Goal: Download file/media: Download file/media

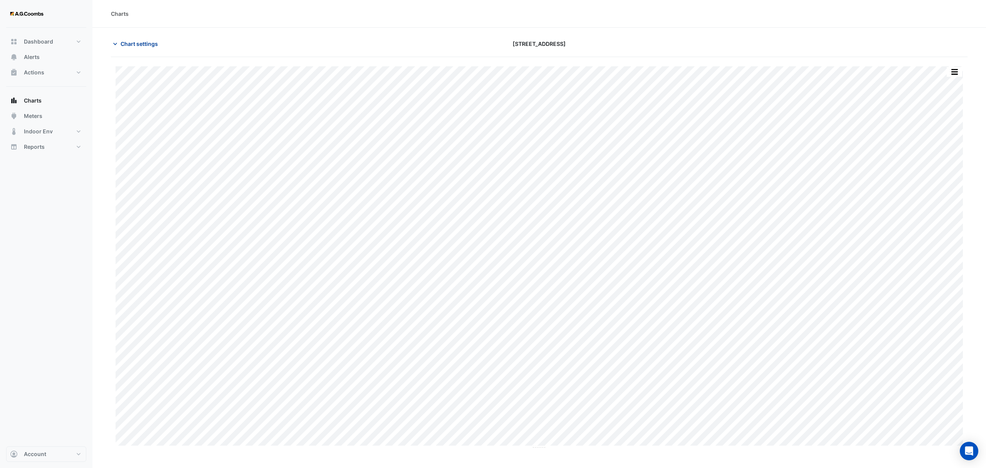
click at [136, 44] on span "Chart settings" at bounding box center [139, 44] width 37 height 8
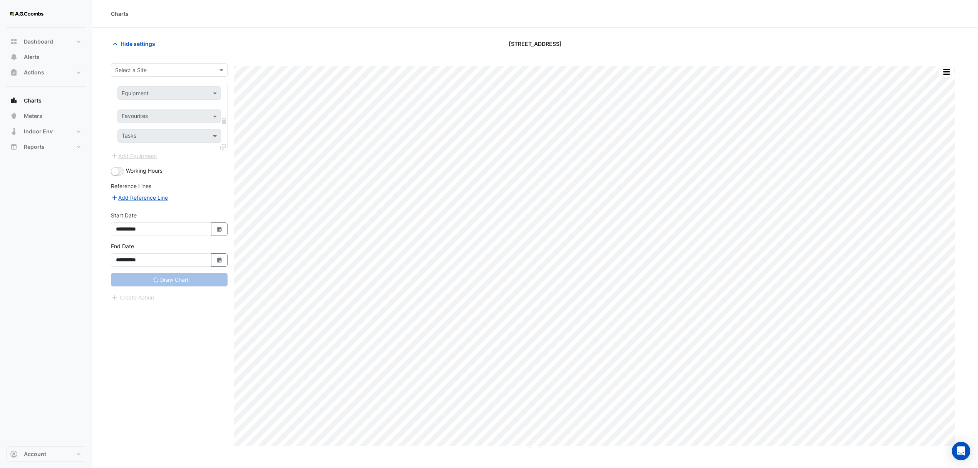
type input "**********"
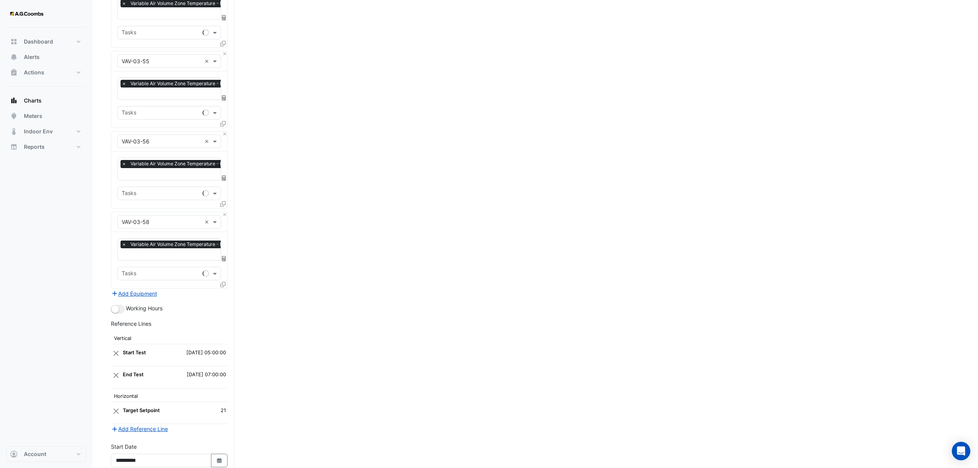
scroll to position [4645, 0]
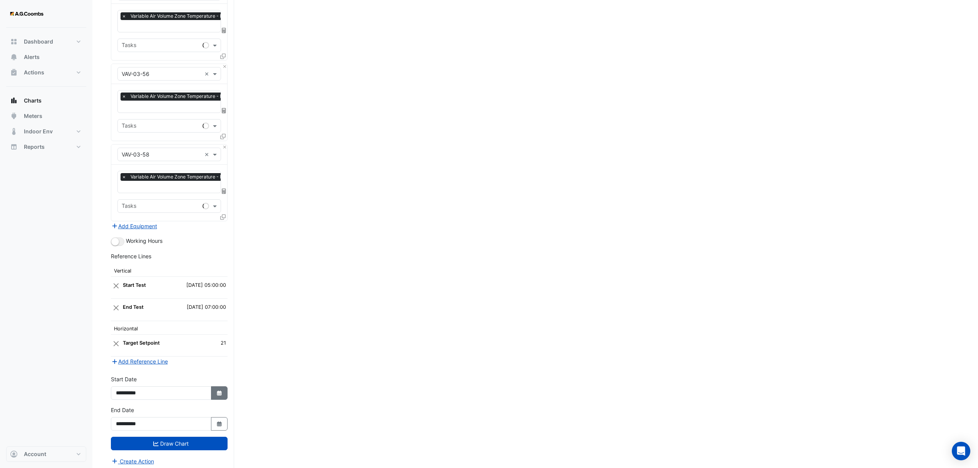
drag, startPoint x: 213, startPoint y: 384, endPoint x: 213, endPoint y: 389, distance: 4.6
click at [213, 386] on button "Select Date" at bounding box center [219, 392] width 17 height 13
select select "*"
select select "****"
click at [173, 334] on div "19" at bounding box center [173, 336] width 12 height 12
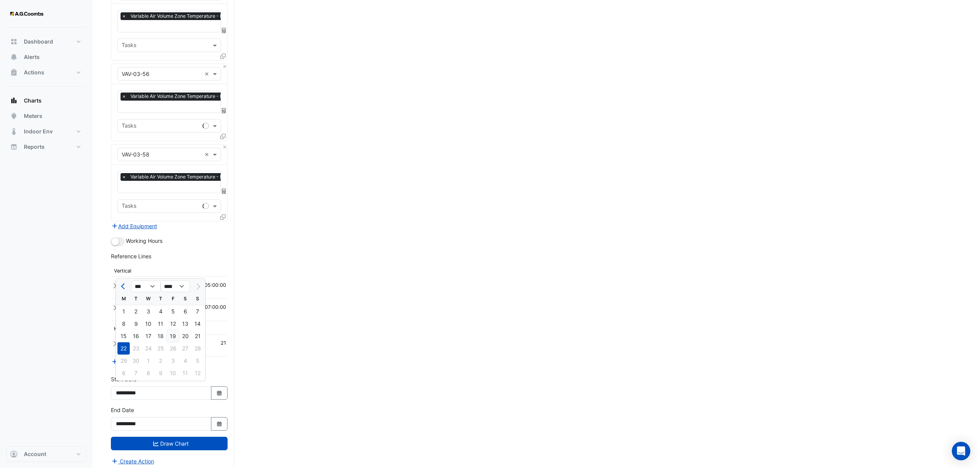
type input "**********"
click at [163, 439] on button "Draw Chart" at bounding box center [169, 442] width 117 height 13
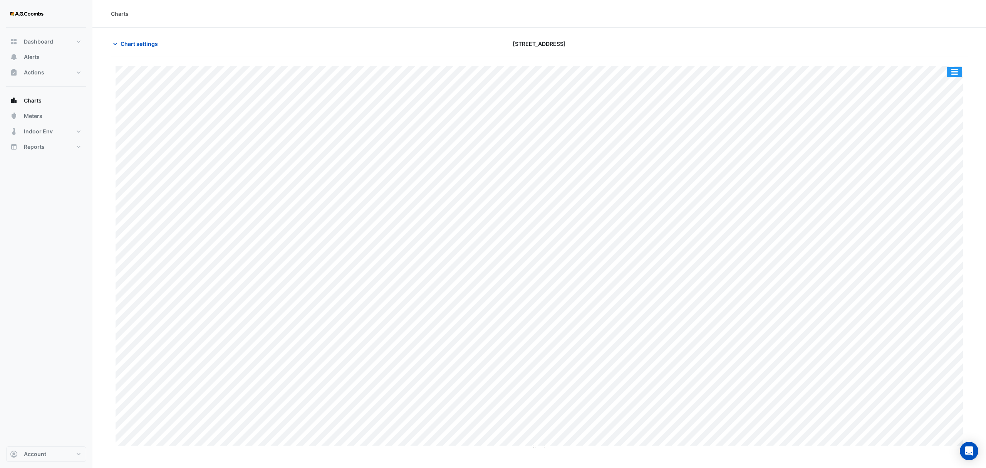
click at [960, 69] on button "button" at bounding box center [954, 72] width 15 height 10
click at [940, 126] on div "Save as JPEG" at bounding box center [939, 125] width 46 height 13
click at [959, 73] on button "button" at bounding box center [954, 72] width 15 height 10
click at [934, 131] on div "Save as JPEG" at bounding box center [939, 125] width 46 height 13
click at [951, 73] on button "button" at bounding box center [954, 72] width 15 height 10
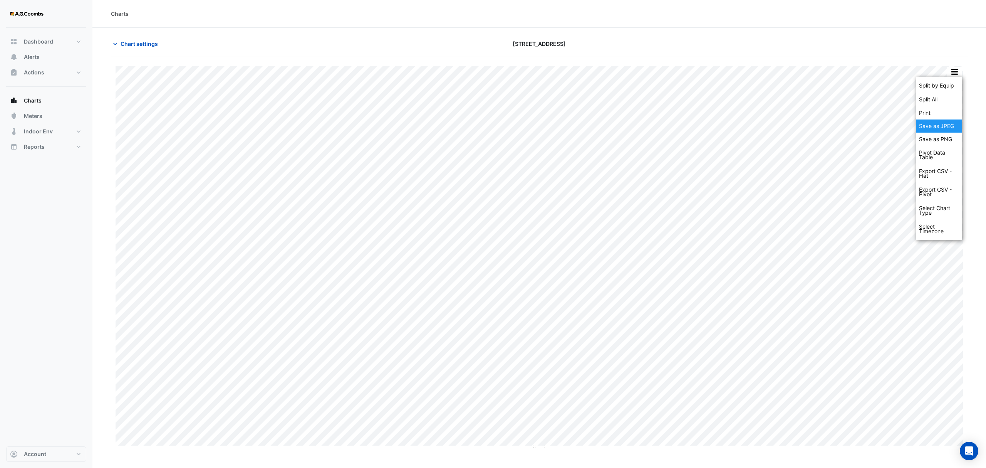
click at [938, 133] on div "Save as JPEG" at bounding box center [939, 125] width 46 height 13
click at [951, 75] on button "button" at bounding box center [954, 72] width 15 height 10
click at [944, 128] on div "Save as JPEG" at bounding box center [939, 125] width 46 height 13
click at [954, 73] on button "button" at bounding box center [954, 72] width 15 height 10
click at [946, 125] on div "Save as JPEG" at bounding box center [939, 125] width 46 height 13
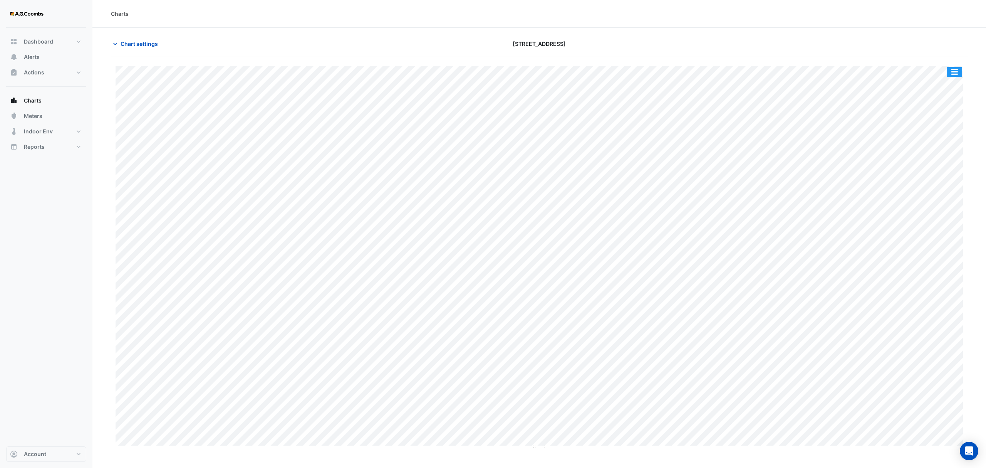
click at [956, 74] on button "button" at bounding box center [954, 72] width 15 height 10
click at [947, 125] on div "Save as JPEG" at bounding box center [939, 125] width 46 height 13
click at [955, 73] on button "button" at bounding box center [954, 72] width 15 height 10
click at [958, 124] on div "Save as JPEG" at bounding box center [939, 125] width 46 height 13
click at [958, 67] on div "Split by Equip Split All Print Save as JPEG Save as PNG Pivot Data Table Export…" at bounding box center [954, 72] width 16 height 10
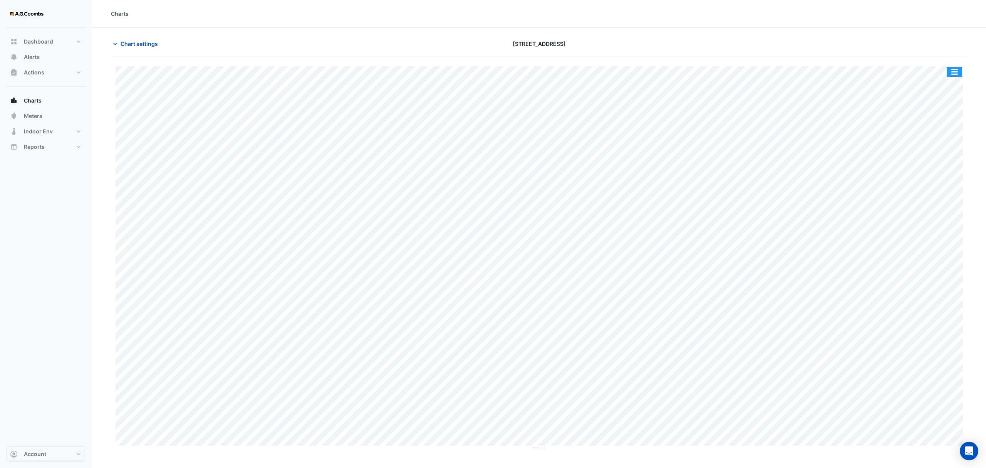
click at [957, 70] on button "button" at bounding box center [954, 72] width 15 height 10
click at [958, 121] on div "Save as JPEG" at bounding box center [939, 125] width 46 height 13
click at [957, 76] on button "button" at bounding box center [954, 72] width 15 height 10
click at [951, 127] on div "Save as JPEG" at bounding box center [939, 125] width 46 height 13
click at [953, 75] on button "button" at bounding box center [954, 72] width 15 height 10
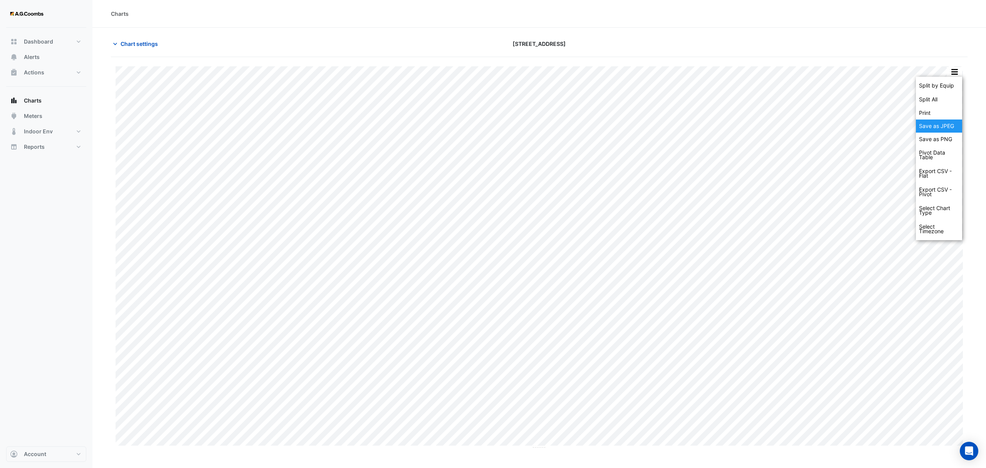
click at [957, 122] on div "Save as JPEG" at bounding box center [939, 125] width 46 height 13
click at [960, 74] on button "button" at bounding box center [954, 72] width 15 height 10
click at [943, 129] on div "Save as JPEG" at bounding box center [939, 125] width 46 height 13
click at [956, 75] on button "button" at bounding box center [954, 72] width 15 height 10
click at [946, 127] on div "Save as JPEG" at bounding box center [939, 125] width 46 height 13
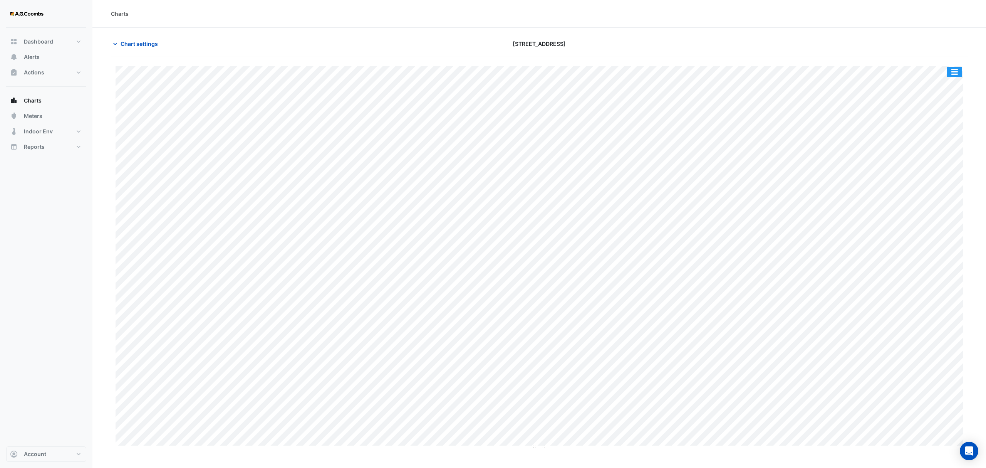
click at [957, 69] on button "button" at bounding box center [954, 72] width 15 height 10
click at [953, 124] on div "Save as JPEG" at bounding box center [939, 125] width 46 height 13
click at [951, 72] on button "button" at bounding box center [954, 72] width 15 height 10
click at [958, 130] on div "Save as JPEG" at bounding box center [939, 125] width 46 height 13
click at [954, 70] on button "button" at bounding box center [954, 72] width 15 height 10
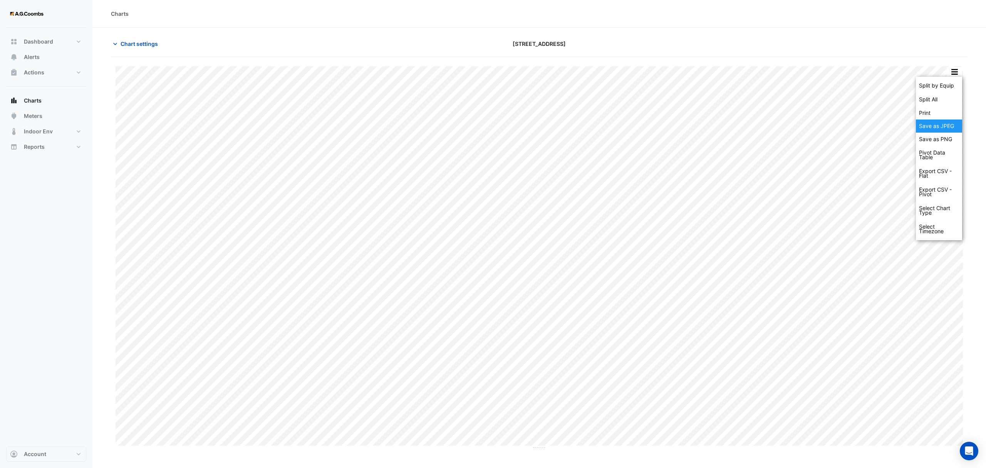
click at [938, 131] on div "Save as JPEG" at bounding box center [939, 125] width 46 height 13
click at [960, 74] on button "button" at bounding box center [954, 72] width 15 height 10
click at [929, 126] on div "Save as JPEG" at bounding box center [939, 125] width 46 height 13
click at [955, 71] on button "button" at bounding box center [954, 72] width 15 height 10
click at [944, 129] on div "Save as JPEG" at bounding box center [939, 125] width 46 height 13
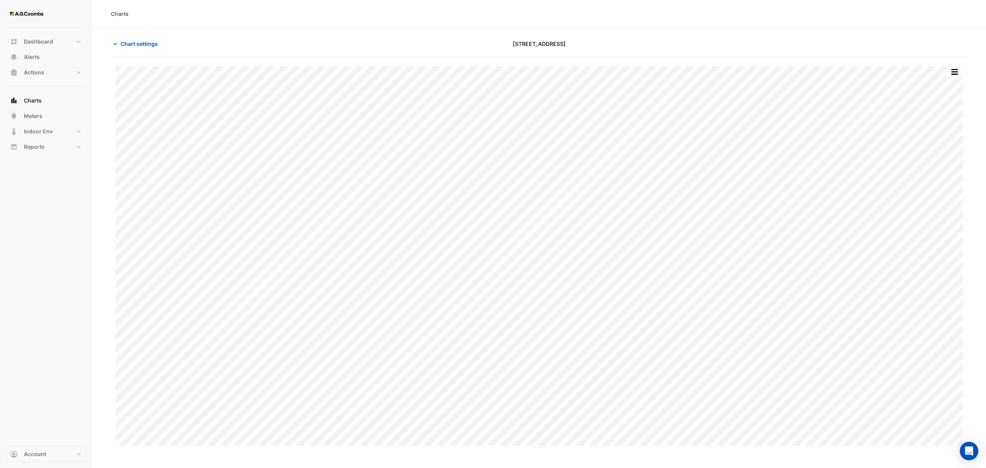
click at [957, 68] on button "button" at bounding box center [954, 72] width 15 height 10
click at [950, 128] on div "Save as JPEG" at bounding box center [939, 125] width 46 height 13
click at [961, 72] on button "button" at bounding box center [954, 72] width 15 height 10
click at [950, 125] on div "Save as JPEG" at bounding box center [939, 125] width 46 height 13
click at [957, 70] on button "button" at bounding box center [954, 72] width 15 height 10
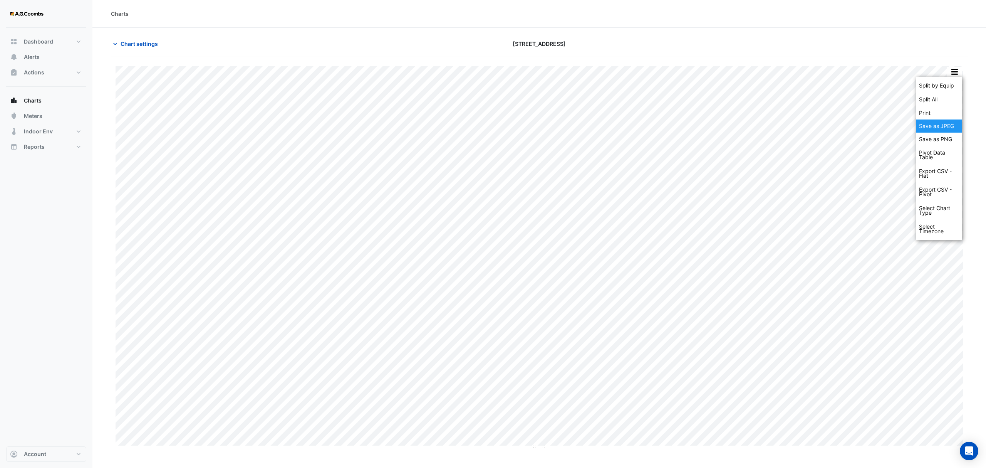
click at [949, 124] on div "Save as JPEG" at bounding box center [939, 125] width 46 height 13
